Goal: Task Accomplishment & Management: Use online tool/utility

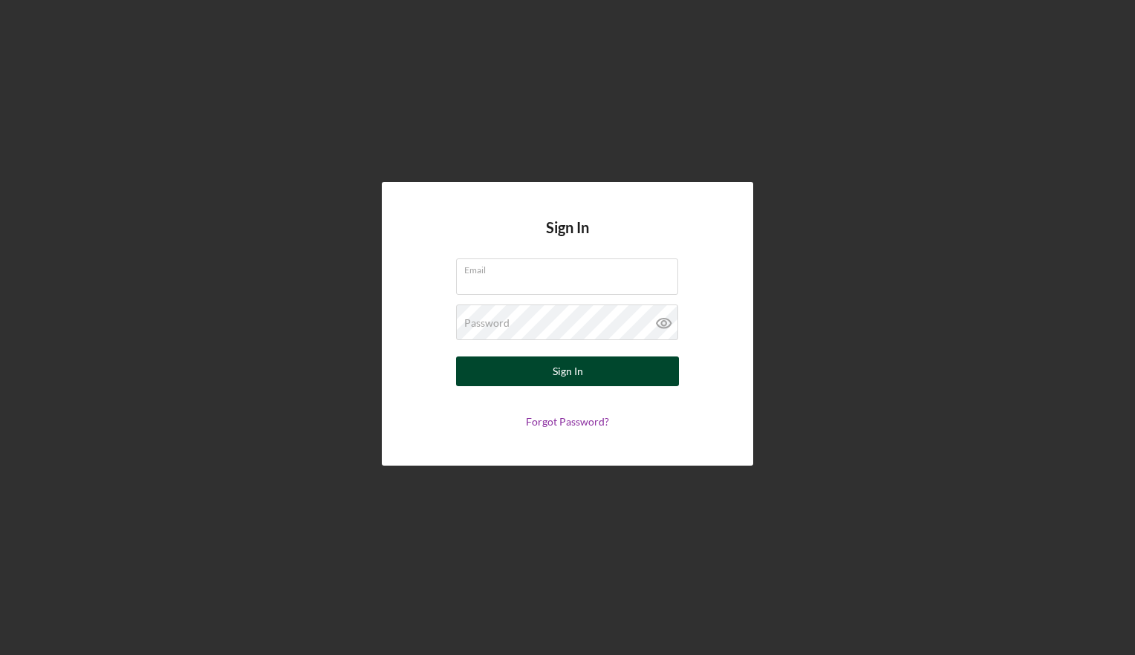
type input "[EMAIL_ADDRESS][DOMAIN_NAME]"
click at [557, 371] on div "Sign In" at bounding box center [568, 372] width 30 height 30
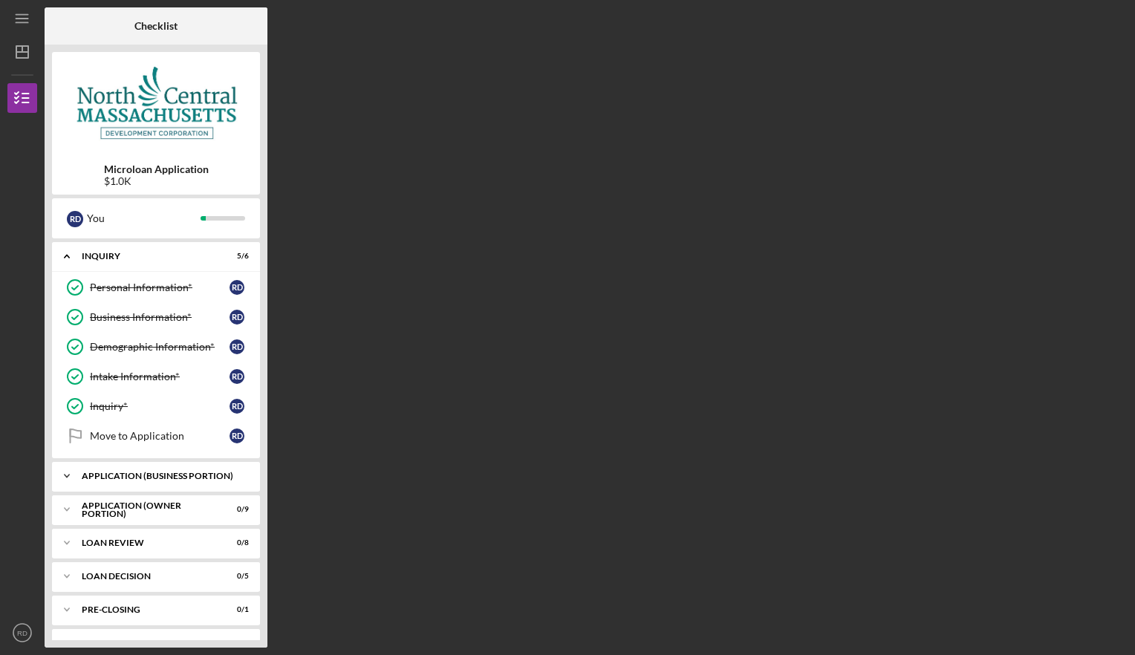
click at [60, 473] on icon "Icon/Expander" at bounding box center [67, 476] width 30 height 30
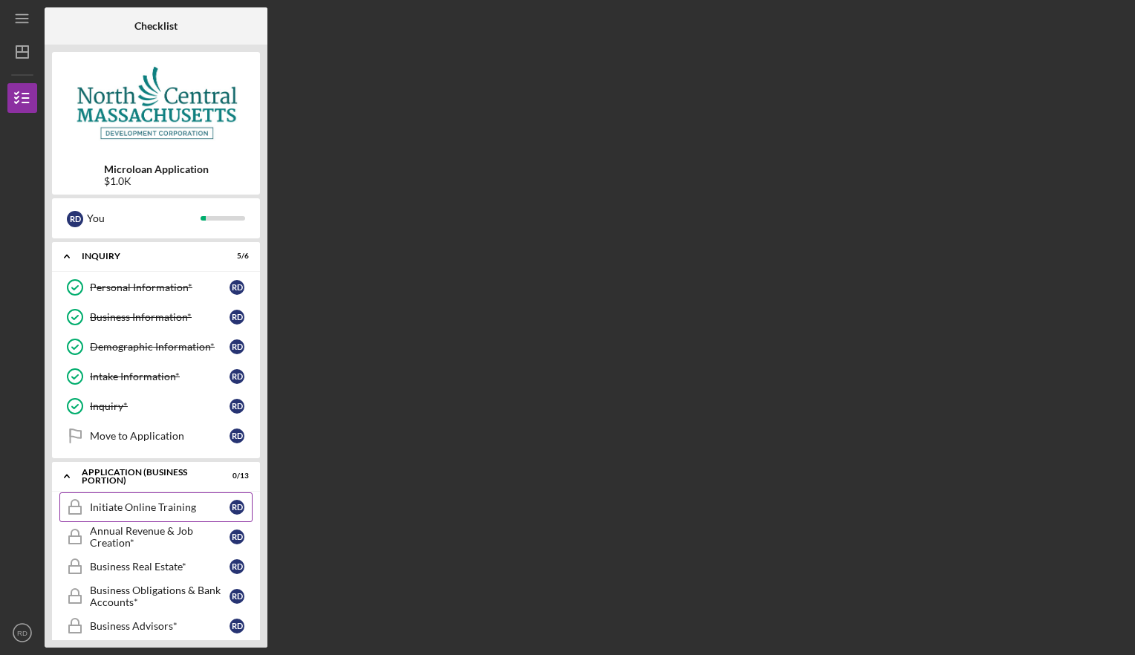
click at [106, 511] on link "Initiate Online Training Initiate Online Training R D" at bounding box center [155, 508] width 193 height 30
